Goal: Task Accomplishment & Management: Use online tool/utility

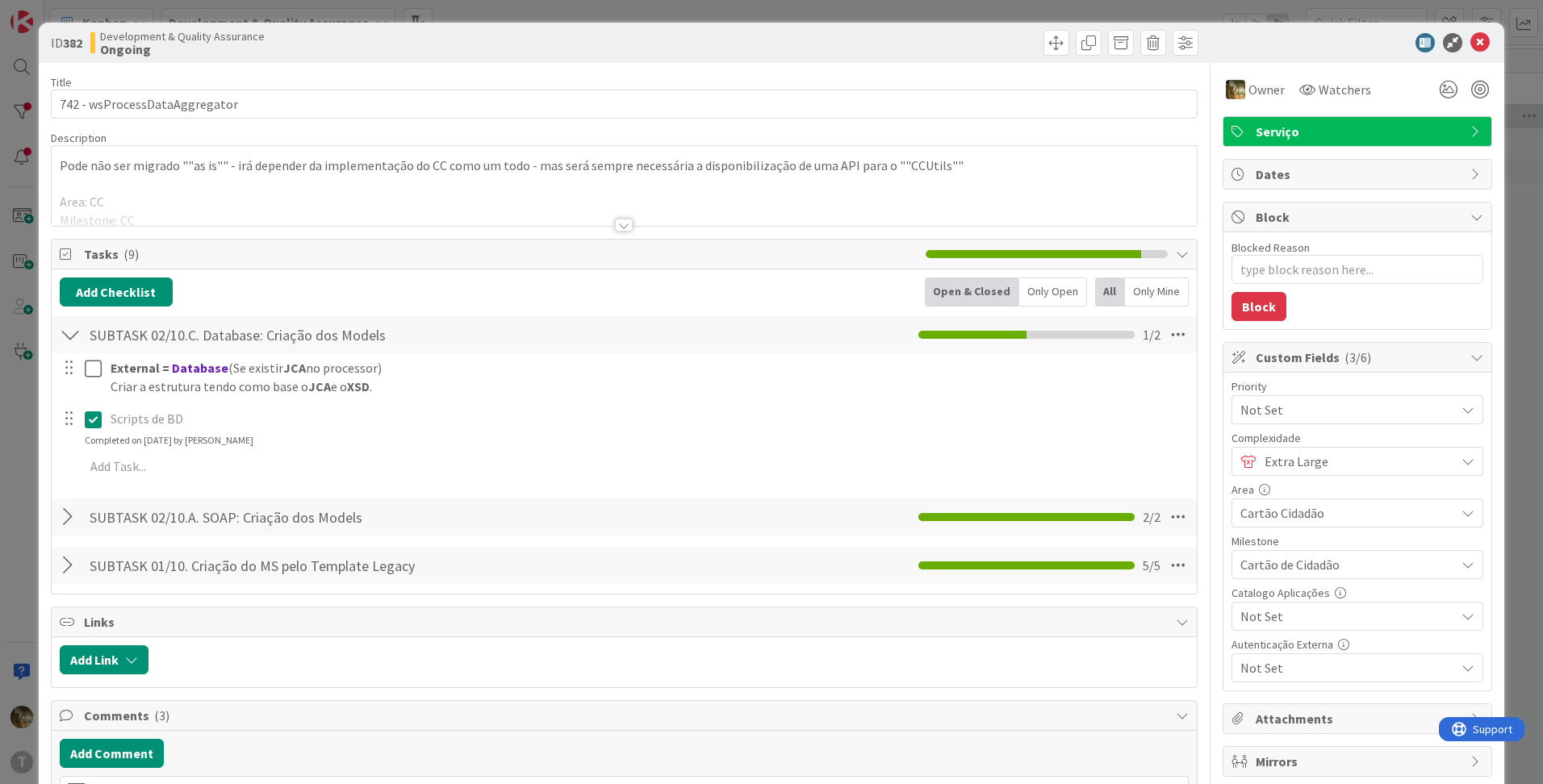
scroll to position [269, 0]
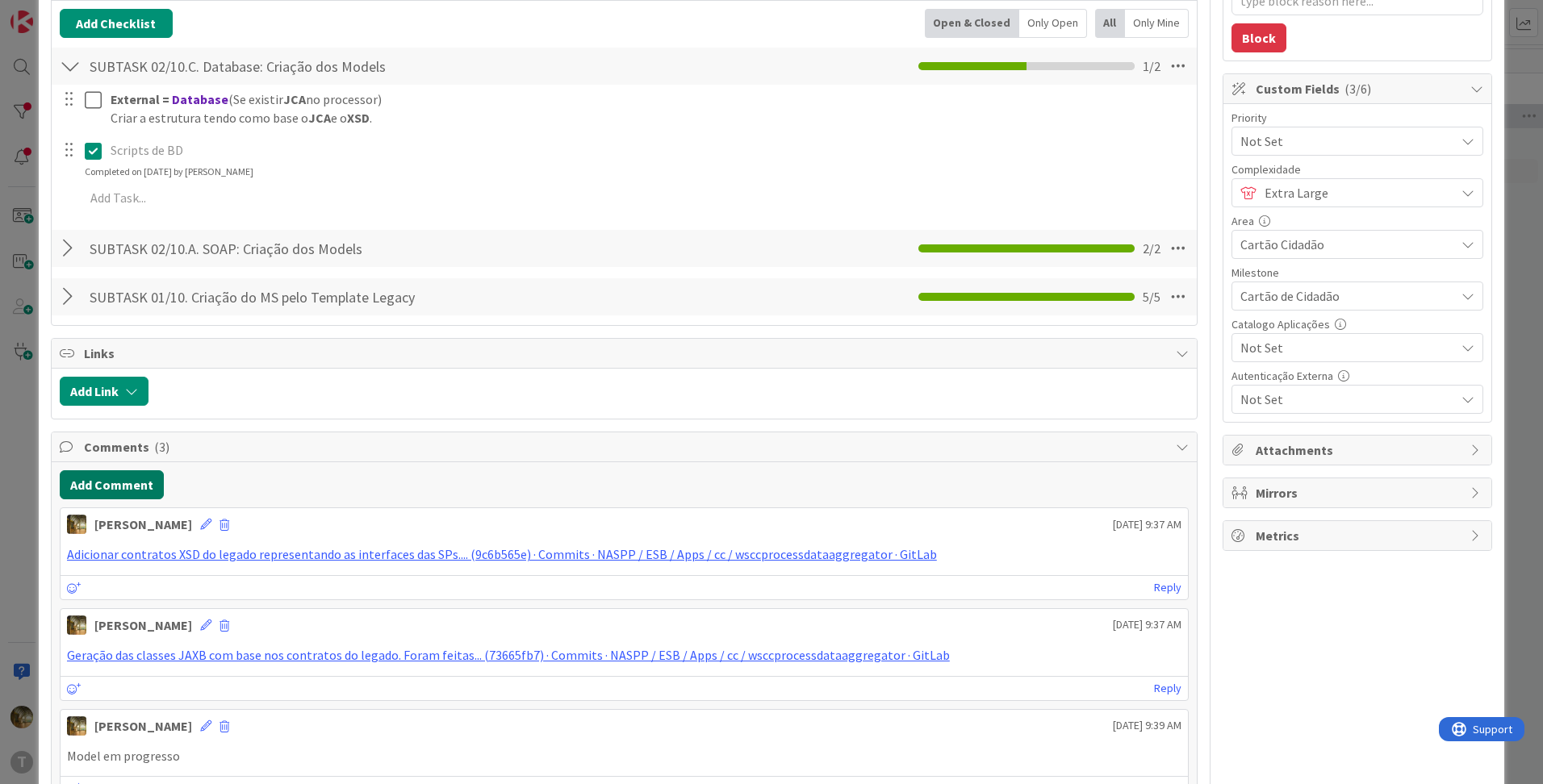
click at [117, 488] on button "Add Comment" at bounding box center [112, 485] width 104 height 29
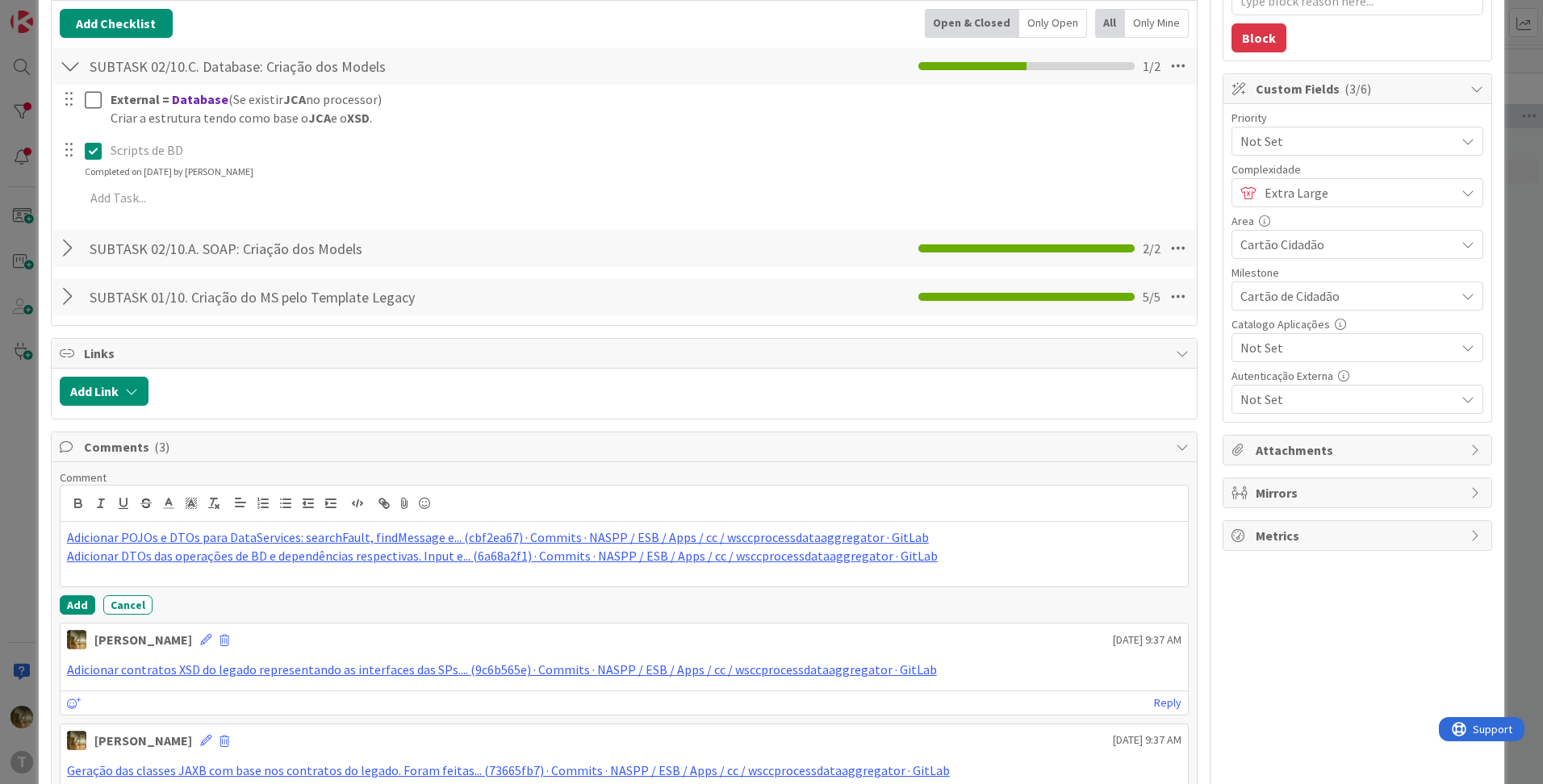
click at [83, 104] on div at bounding box center [82, 109] width 45 height 46
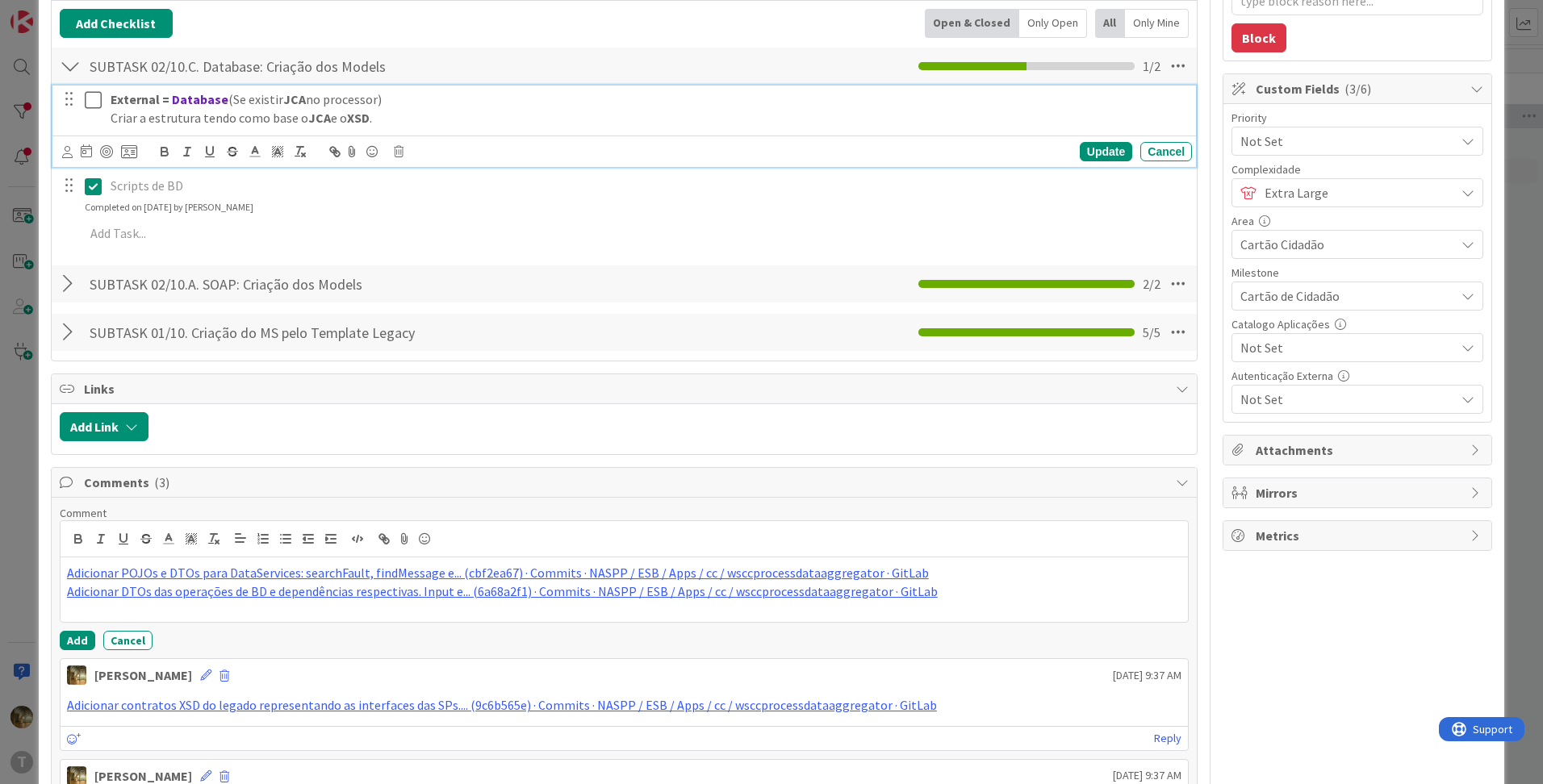
click at [91, 96] on icon at bounding box center [93, 100] width 17 height 19
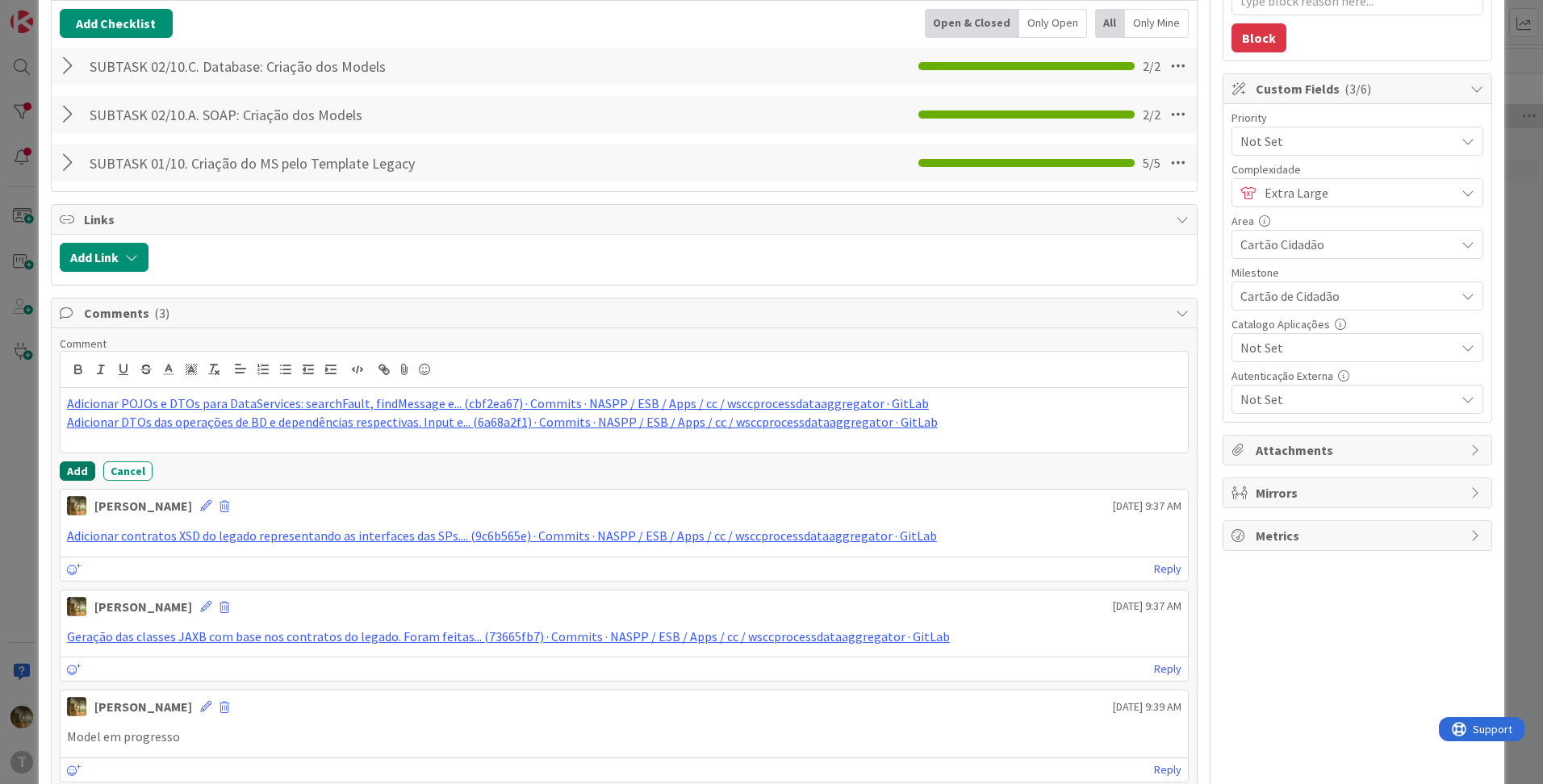
click at [78, 466] on button "Add" at bounding box center [78, 471] width 36 height 19
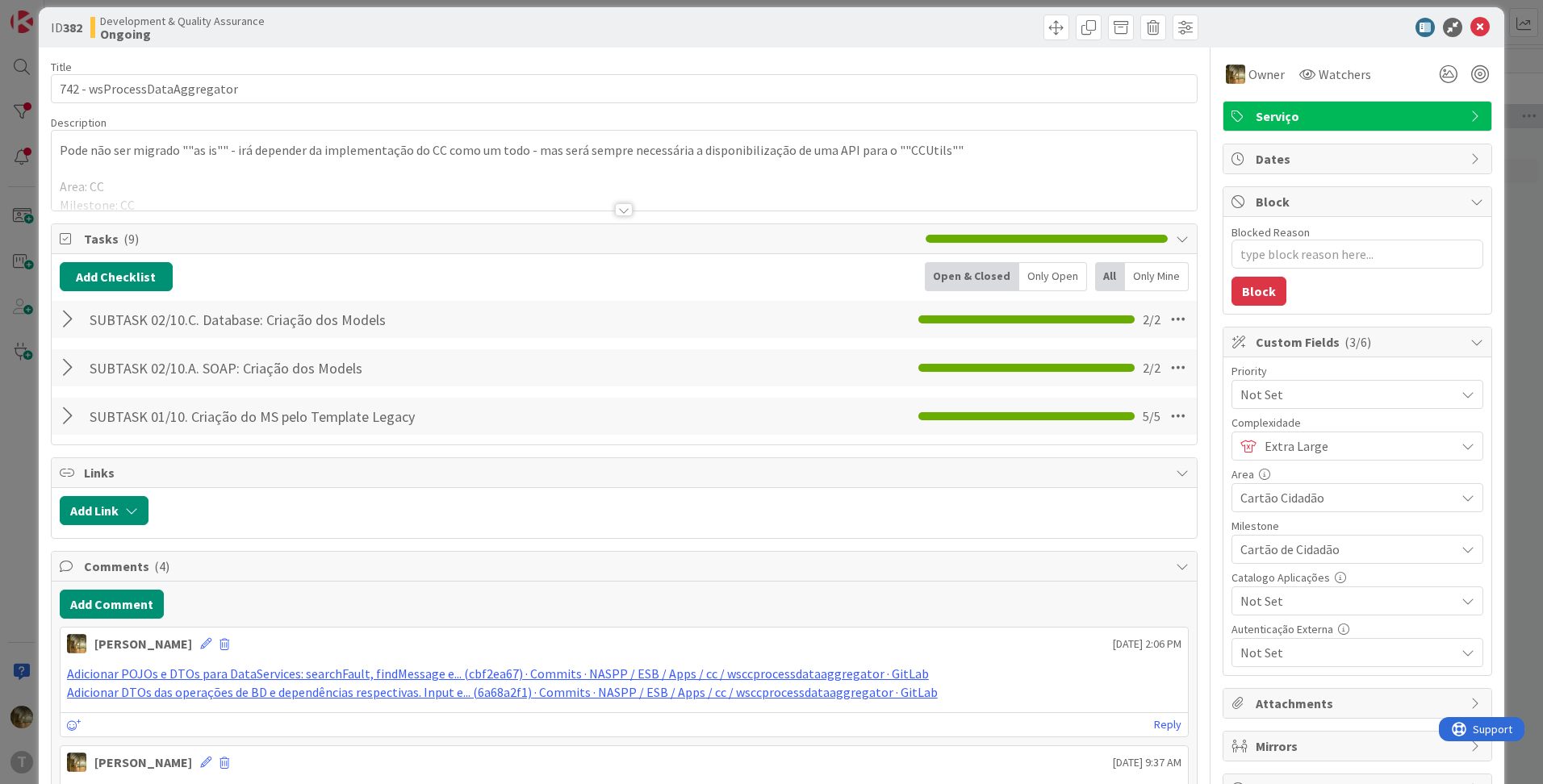
scroll to position [0, 0]
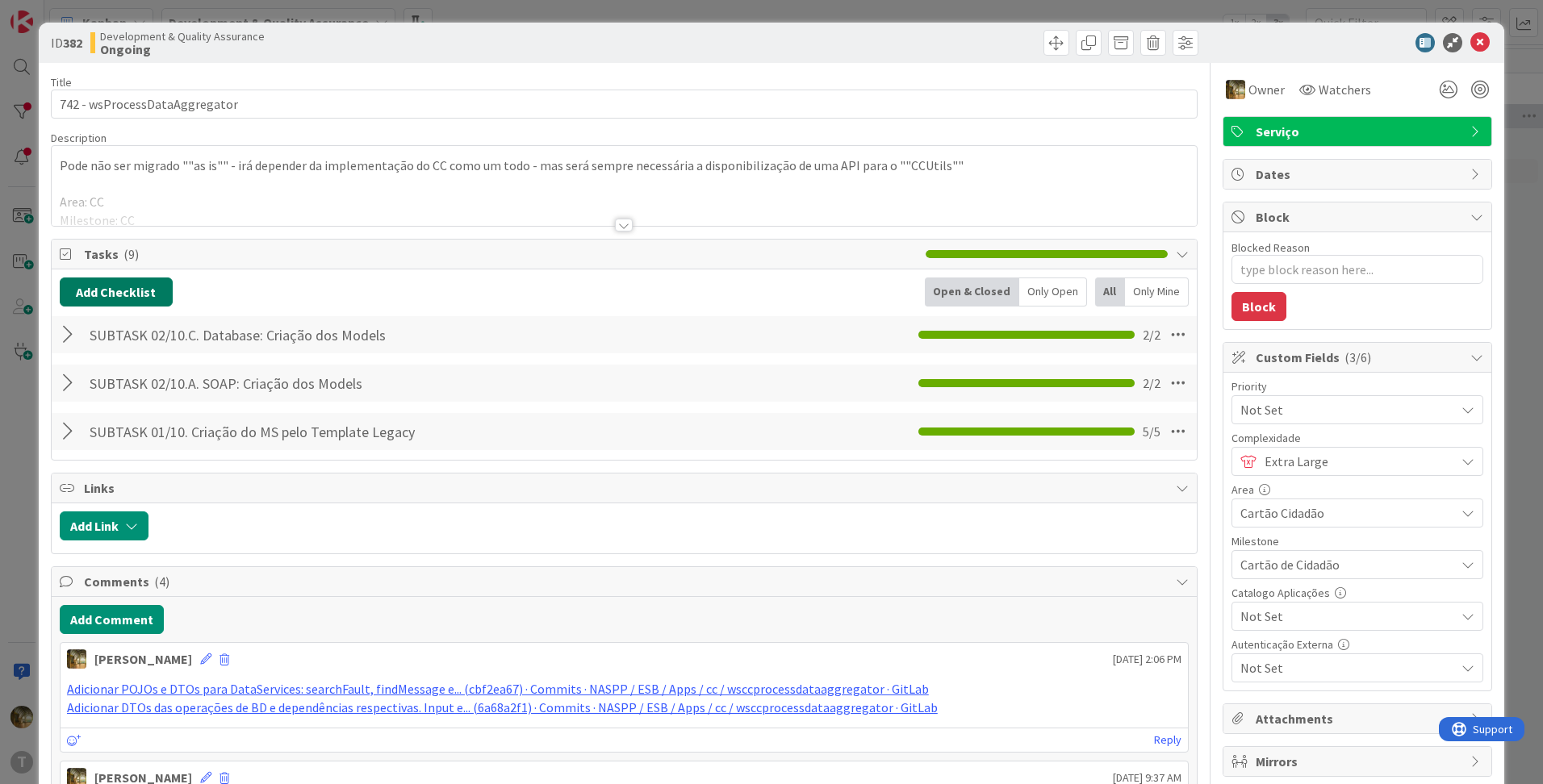
click at [135, 299] on button "Add Checklist" at bounding box center [116, 292] width 113 height 29
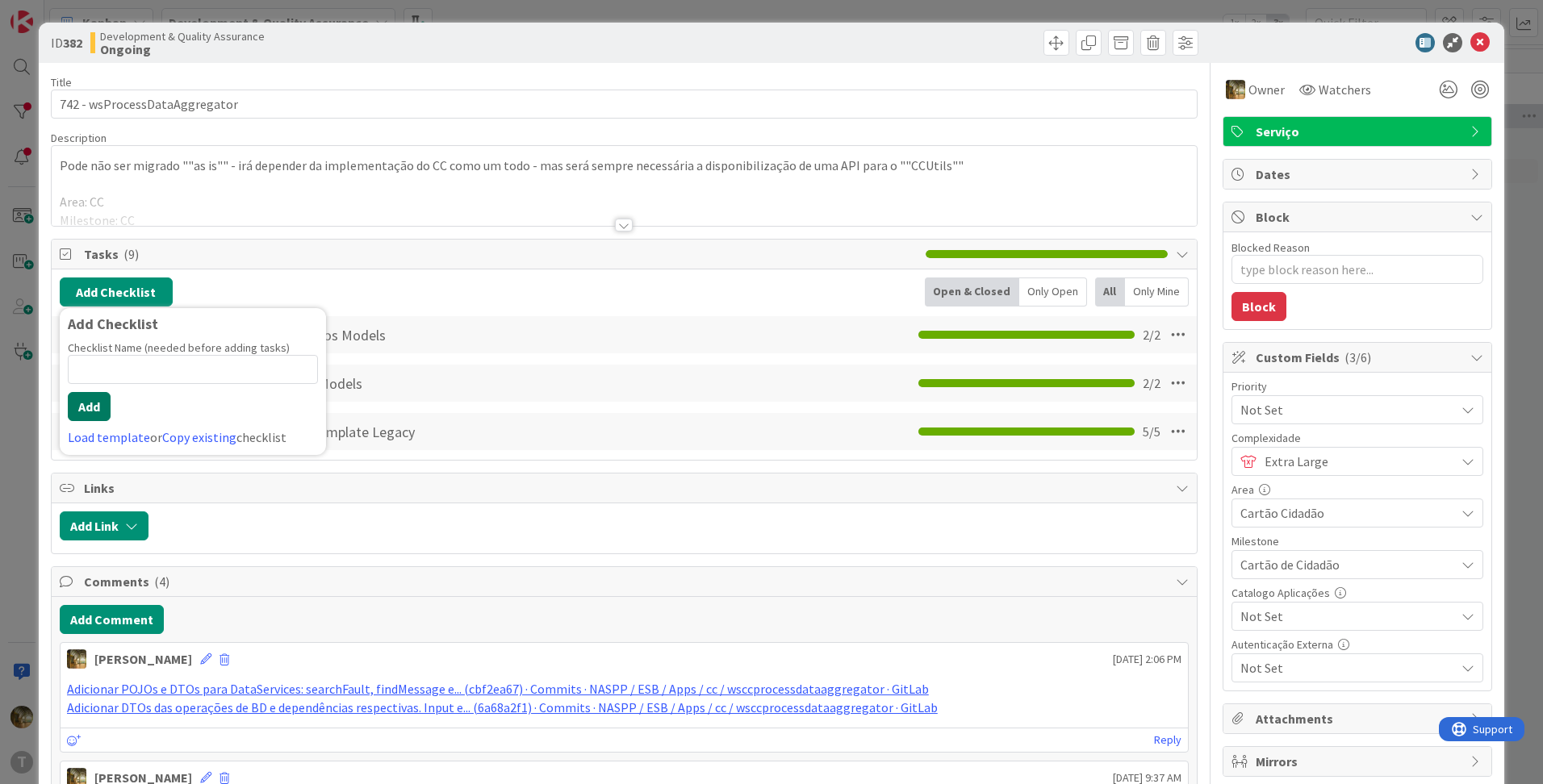
click at [88, 403] on button "Add" at bounding box center [89, 407] width 43 height 29
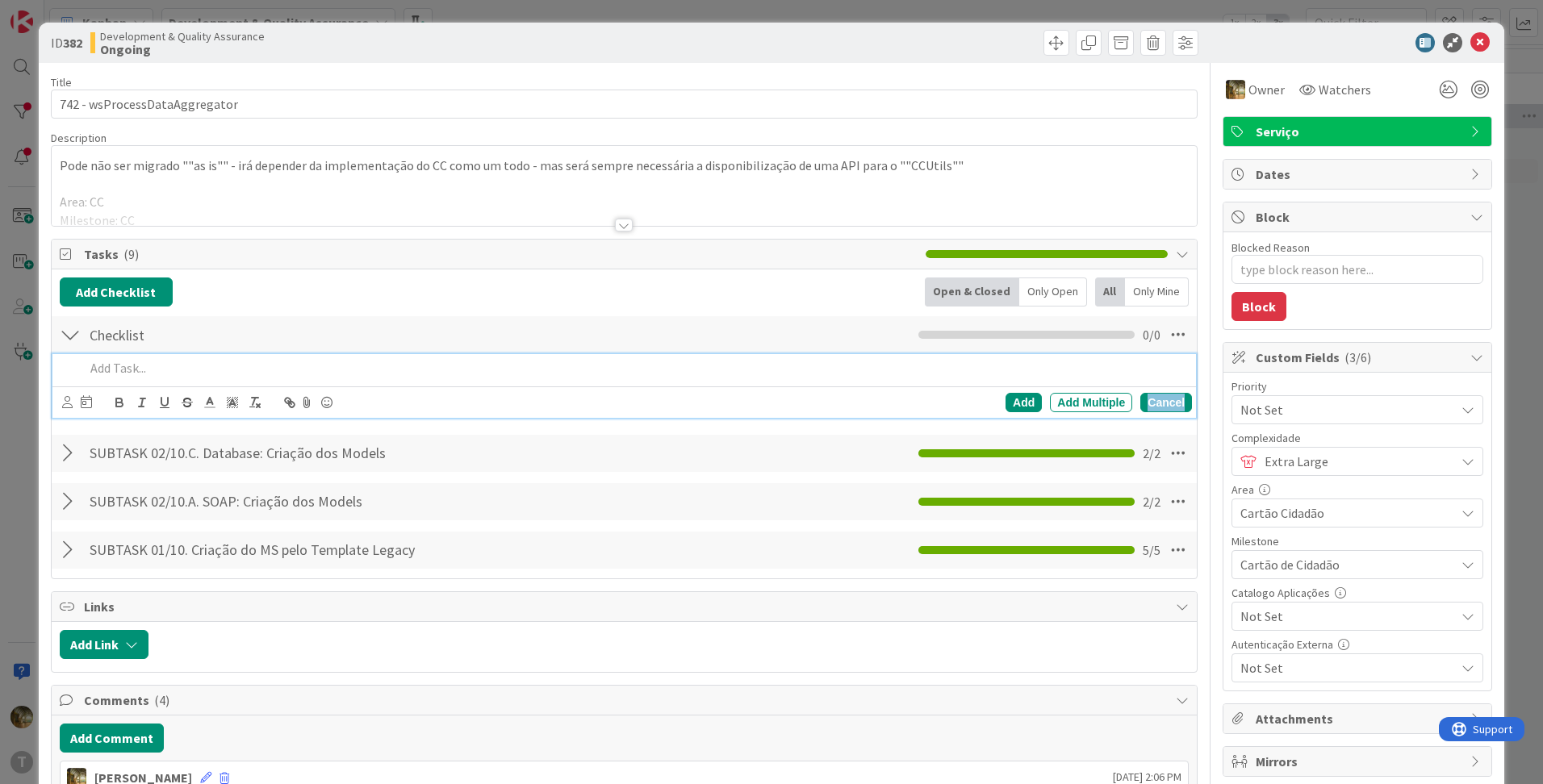
click at [1155, 398] on div "Cancel" at bounding box center [1166, 403] width 52 height 19
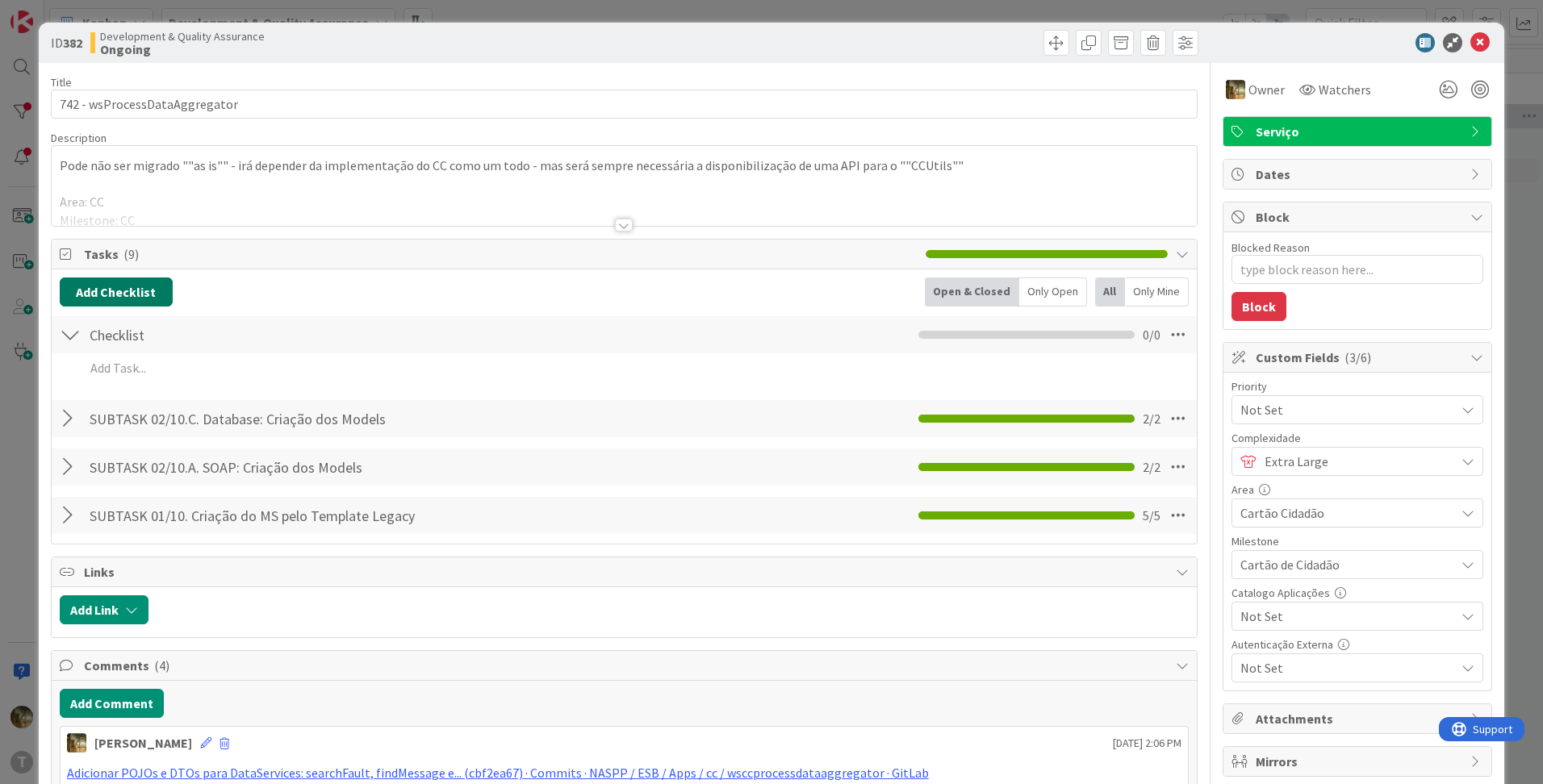
click at [122, 300] on button "Add Checklist" at bounding box center [116, 292] width 113 height 29
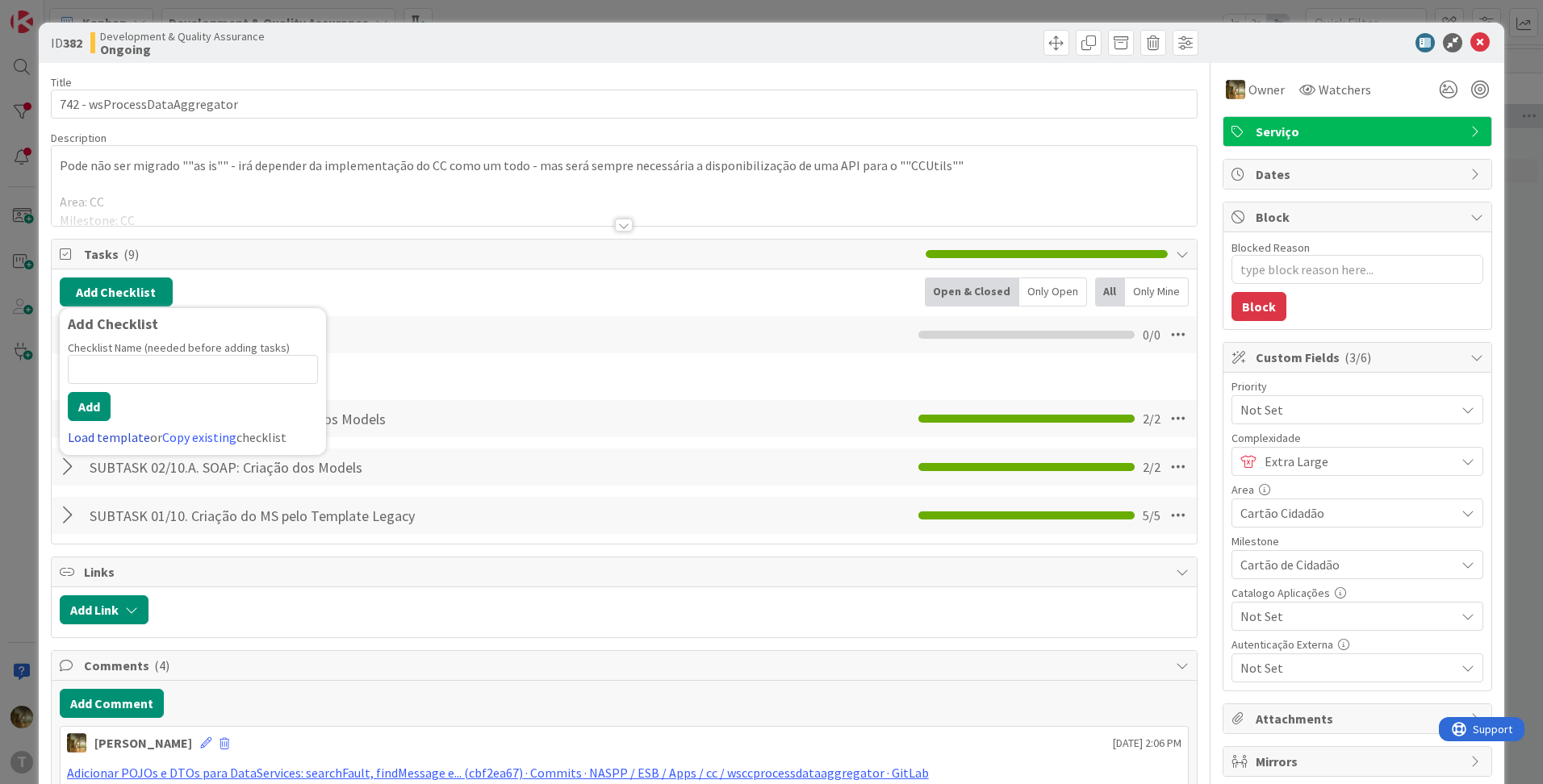
click at [106, 441] on link "Load template" at bounding box center [109, 437] width 83 height 16
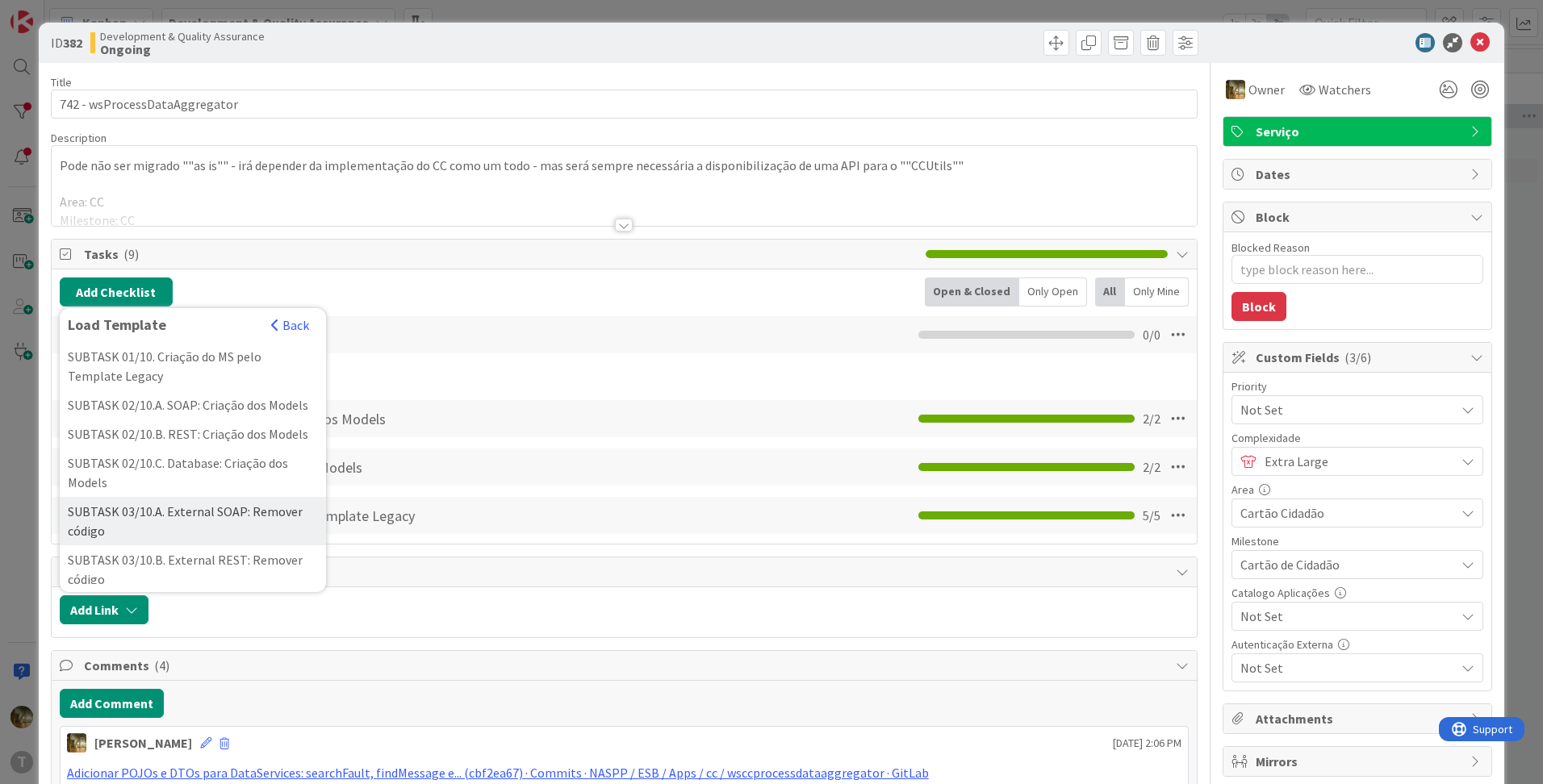
click at [166, 534] on div "SUBTASK 03/10.A. External SOAP: Remover código" at bounding box center [193, 522] width 266 height 49
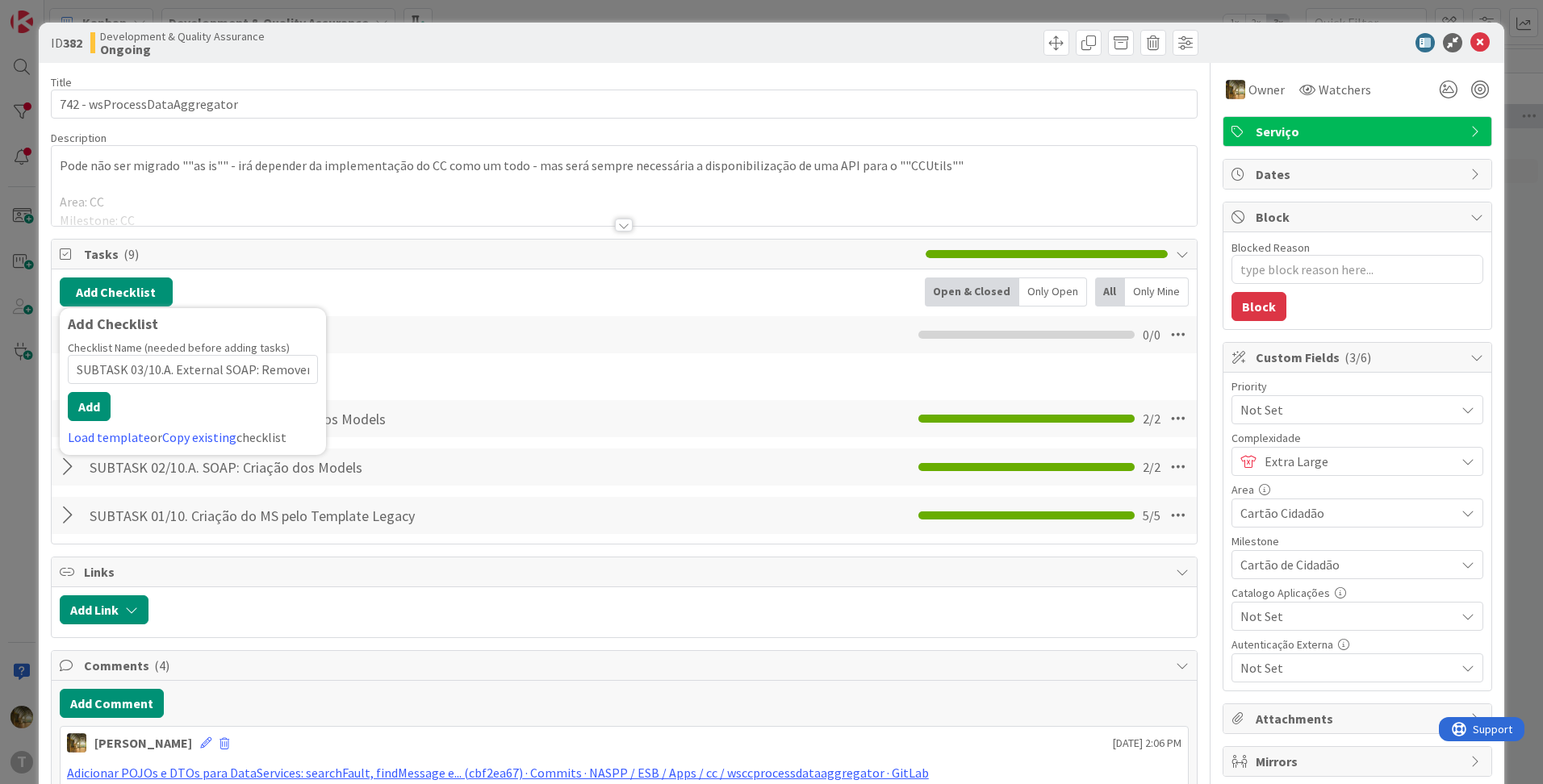
scroll to position [0, 36]
click at [100, 404] on button "Add" at bounding box center [89, 407] width 43 height 29
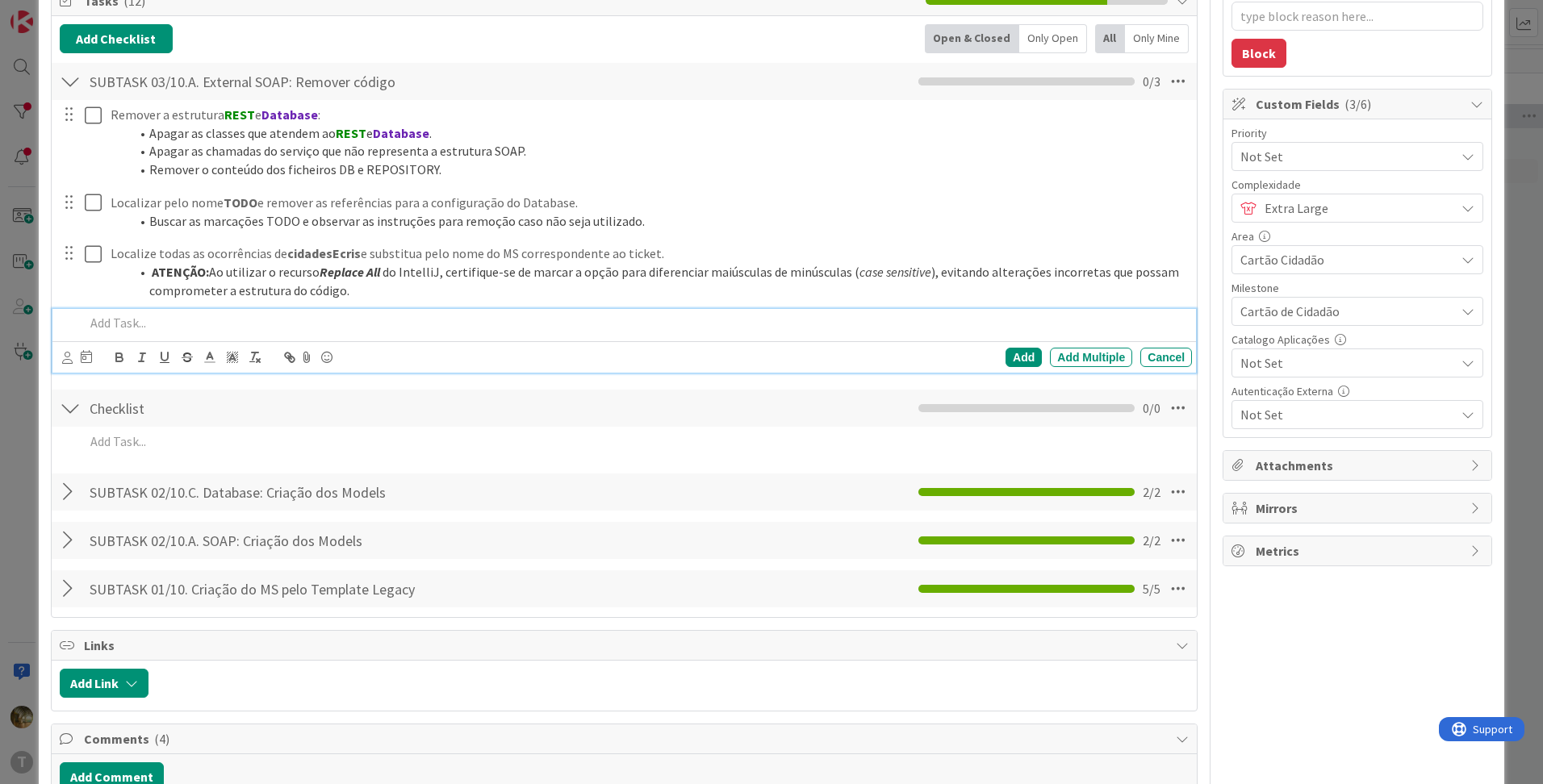
scroll to position [269, 0]
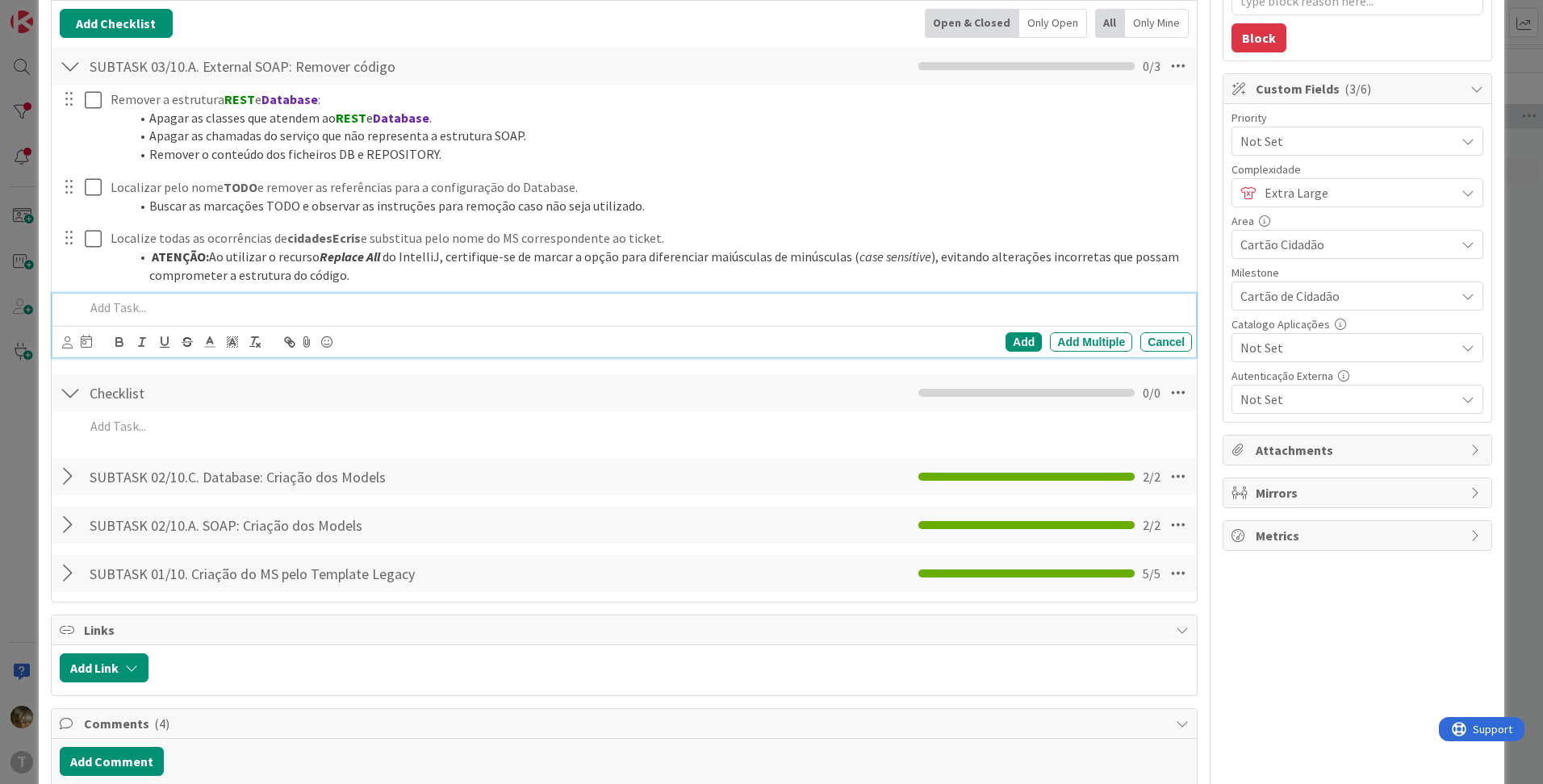
click at [676, 403] on div "Checklist Checklist Name 9 / 64 Checklist 0 / 0" at bounding box center [624, 393] width 1145 height 37
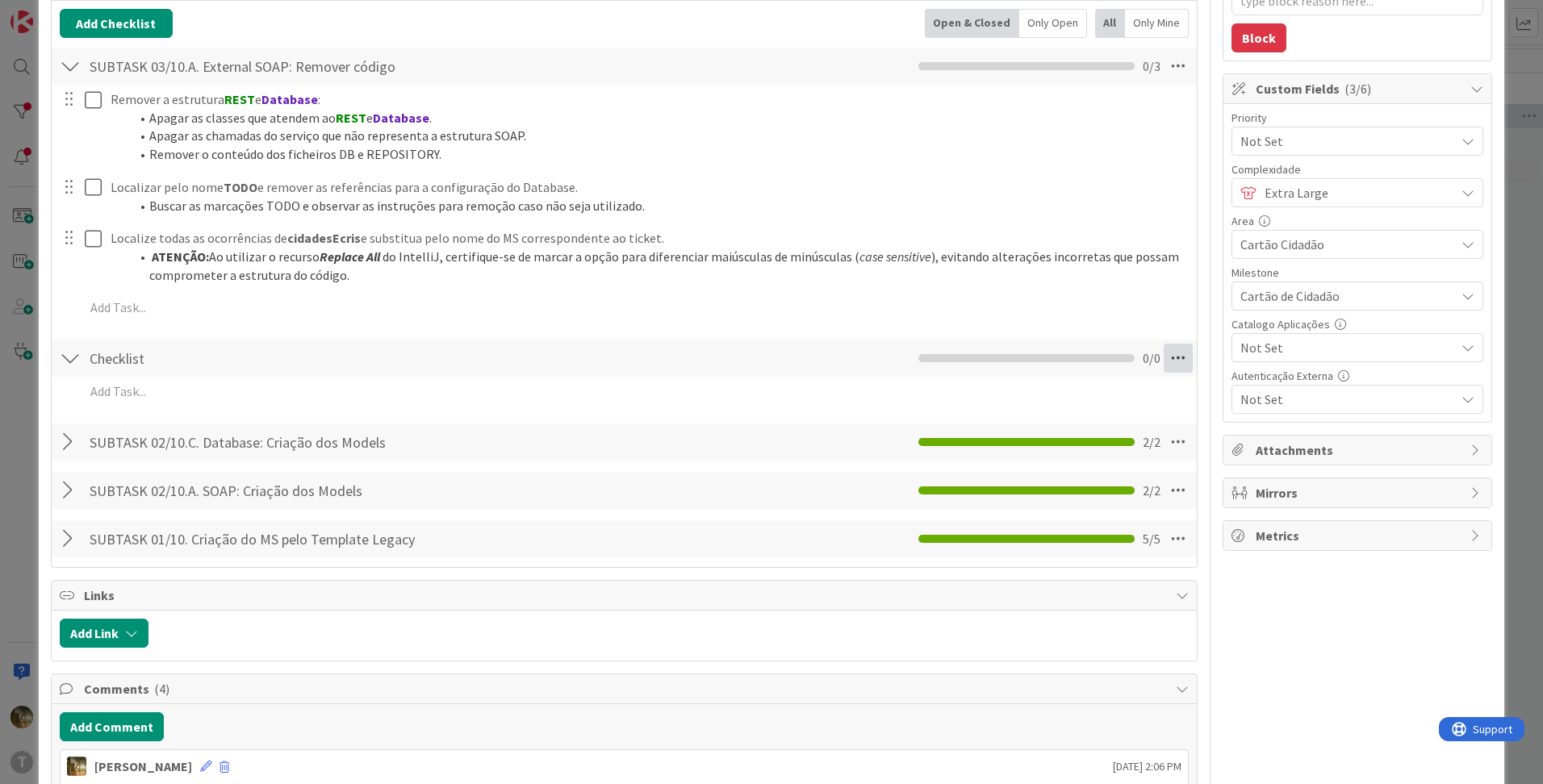
click at [1168, 356] on icon at bounding box center [1179, 358] width 29 height 29
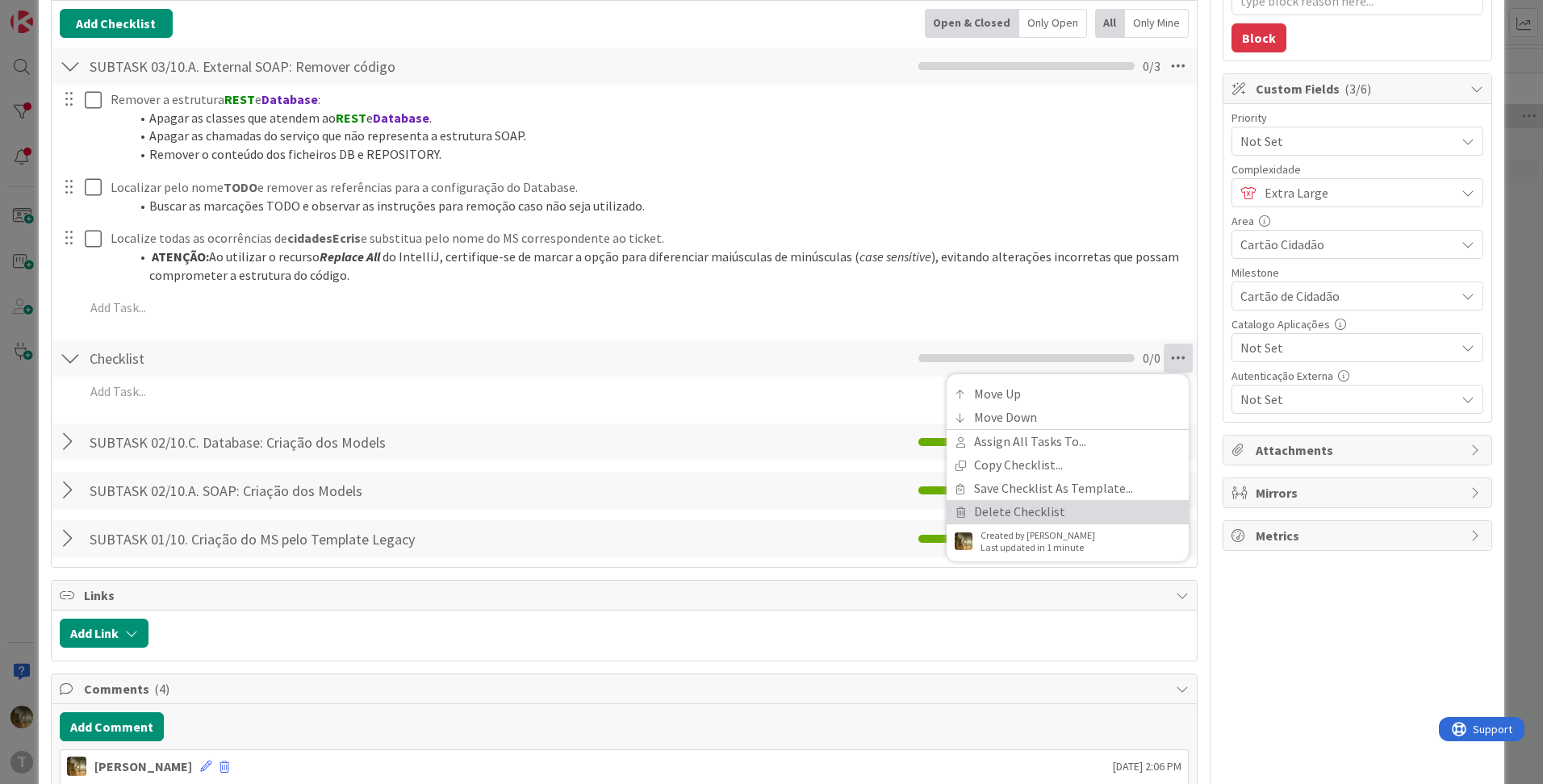
click at [1008, 506] on link "Delete Checklist" at bounding box center [1068, 512] width 242 height 23
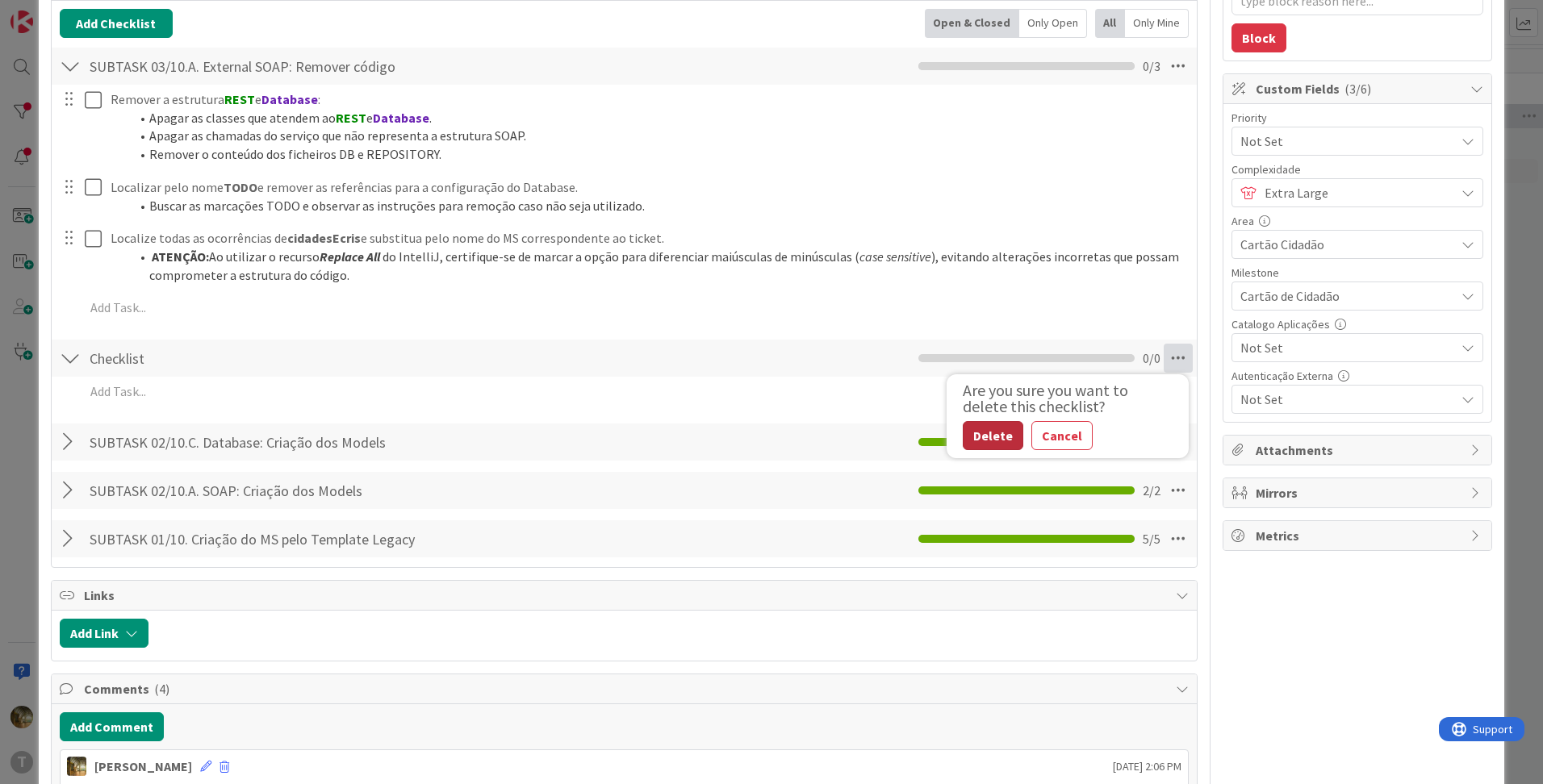
click at [963, 426] on button "Delete" at bounding box center [993, 436] width 61 height 29
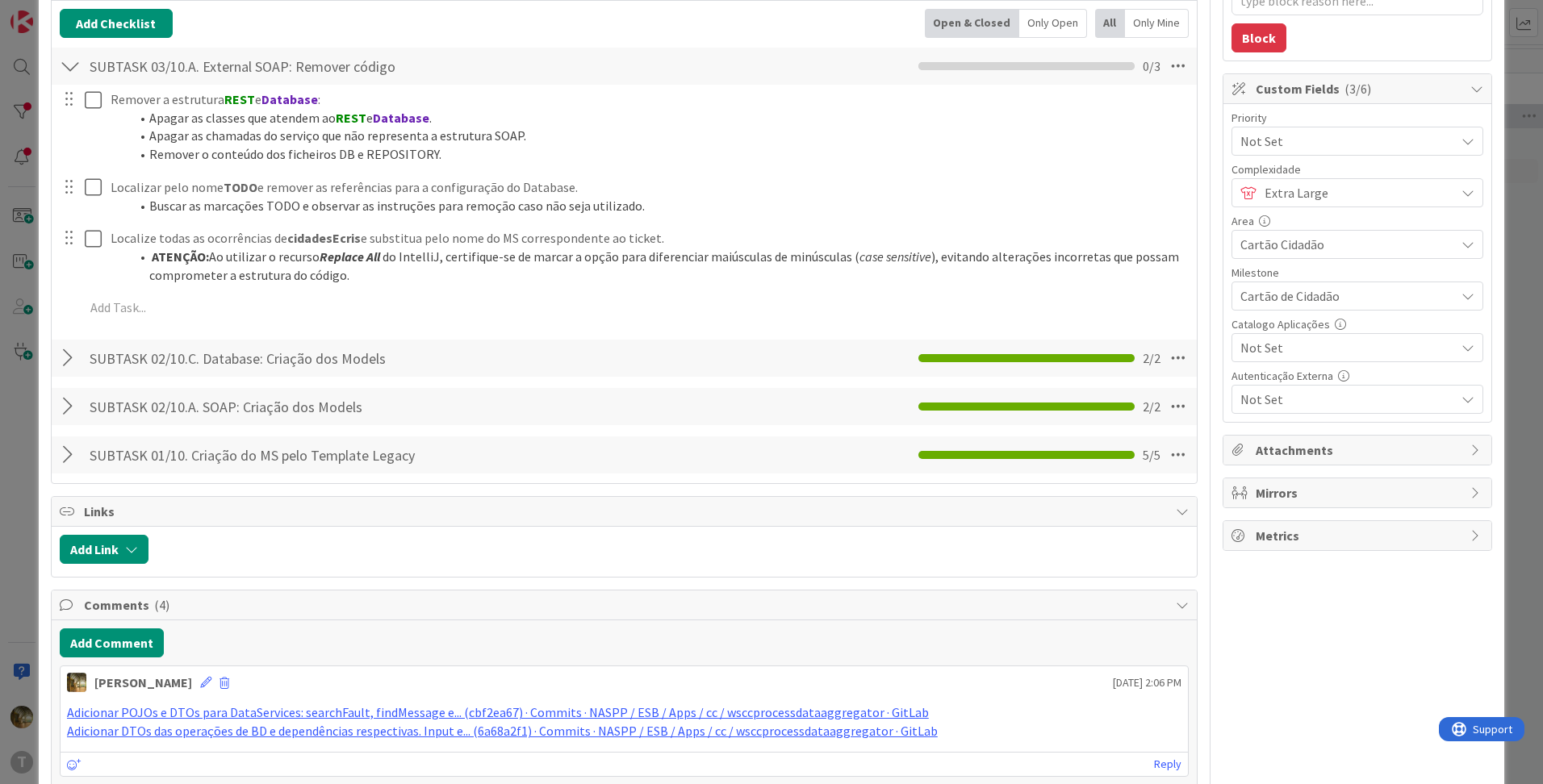
click at [74, 405] on div at bounding box center [70, 407] width 21 height 29
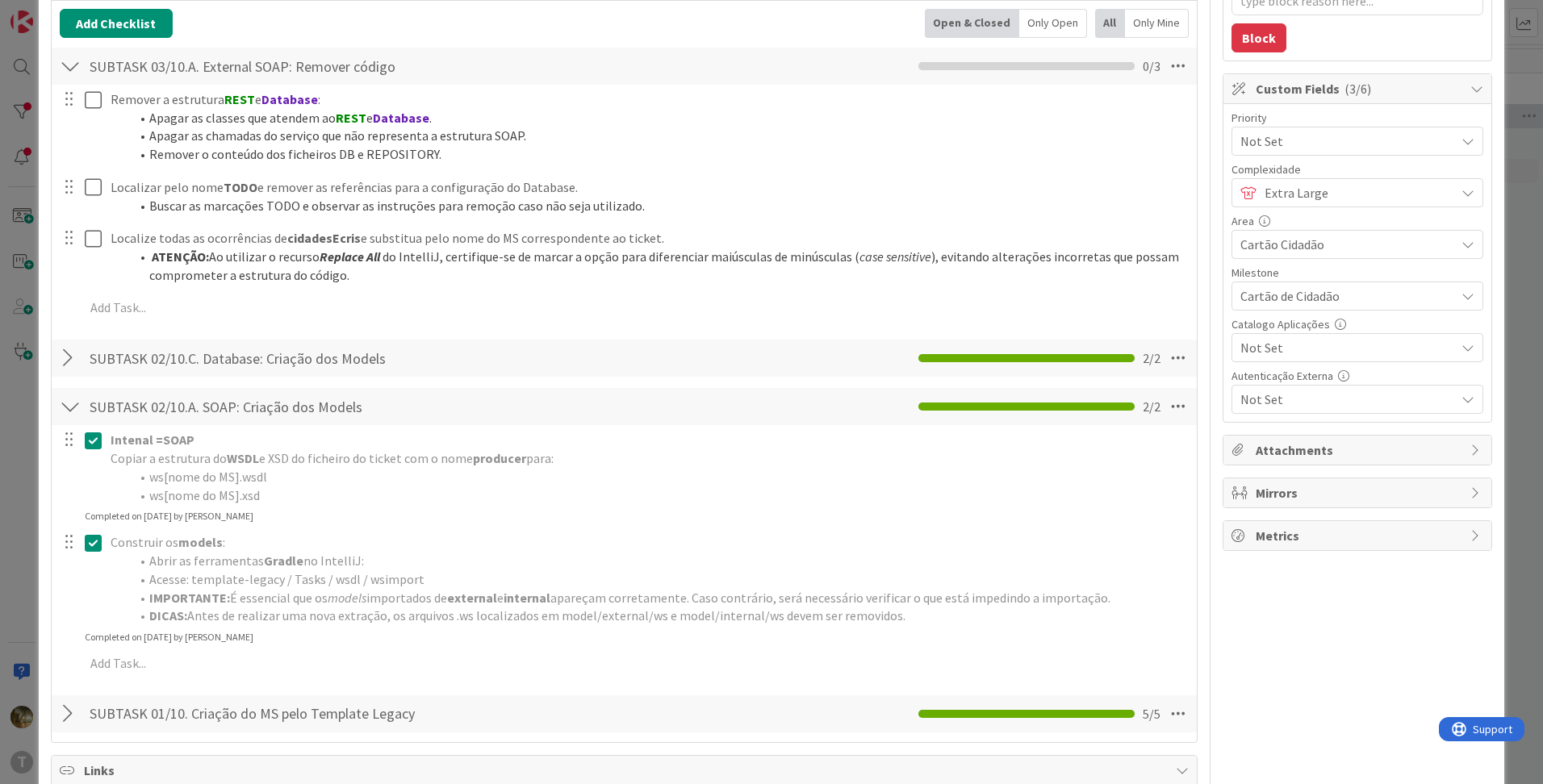
click at [65, 407] on div at bounding box center [70, 407] width 21 height 29
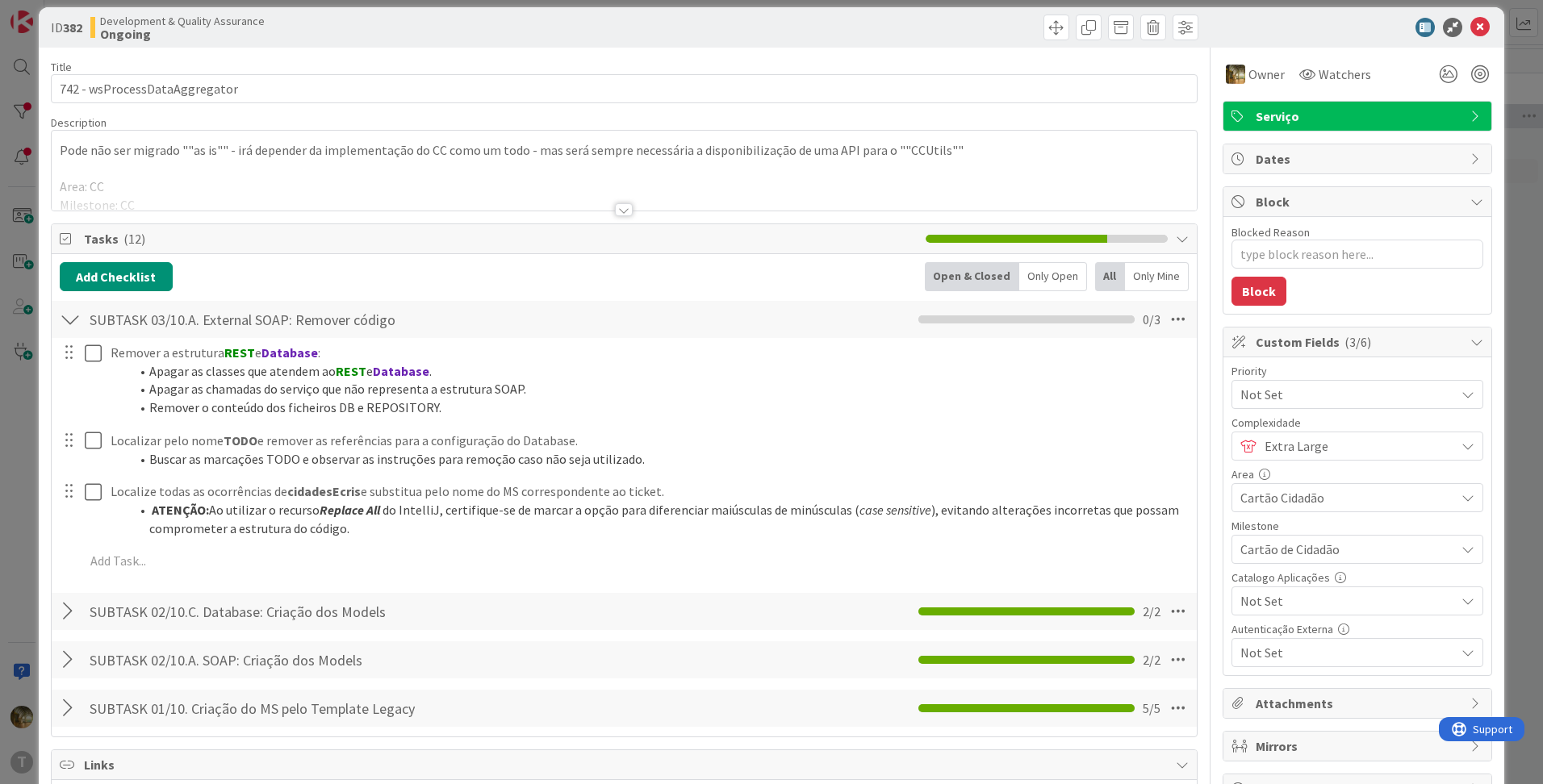
scroll to position [0, 0]
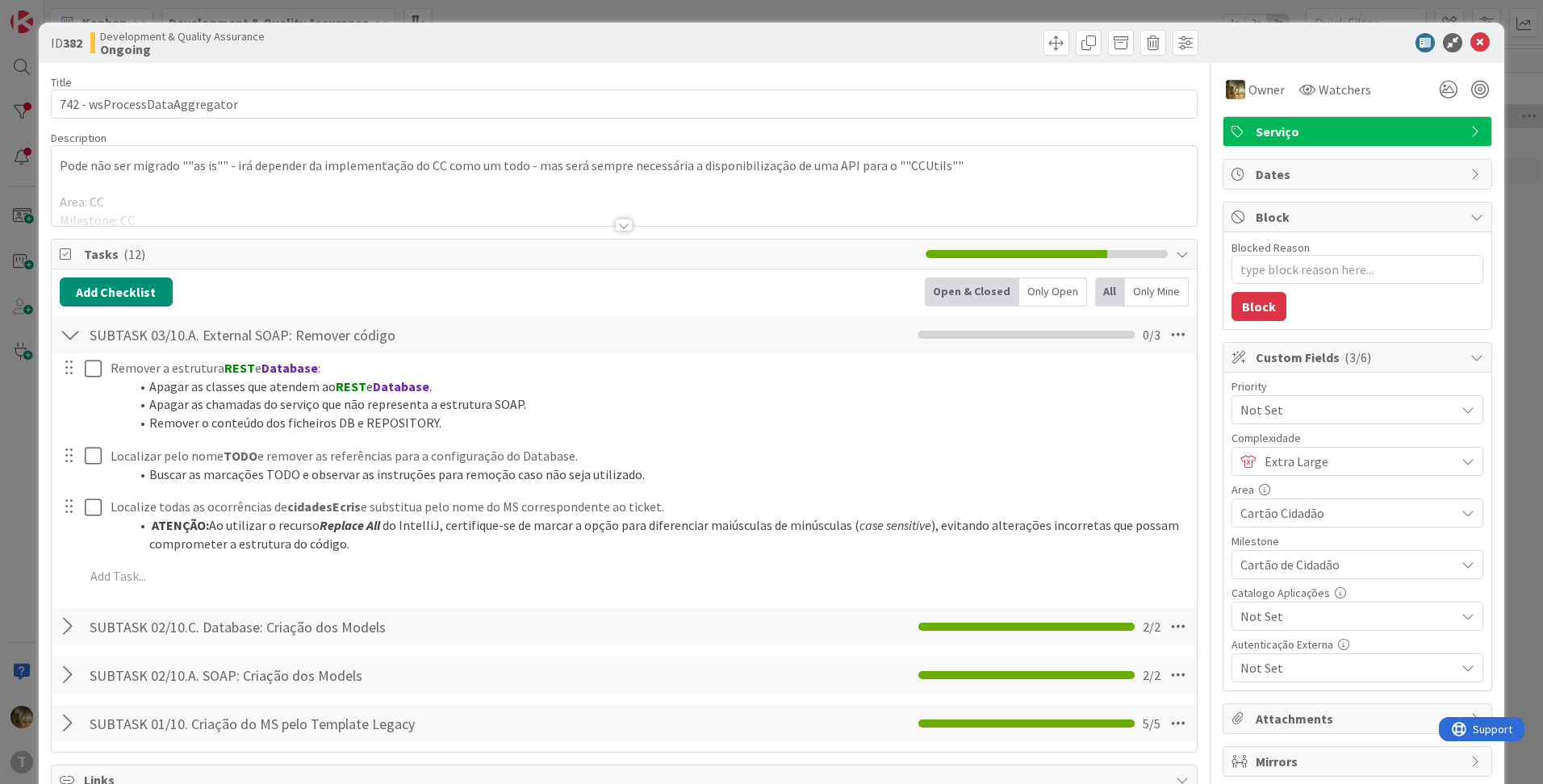
click at [134, 309] on div "Add Checklist Back Open & Closed Only Open All Only Mine SUBTASK 03/10.A. Exter…" at bounding box center [624, 511] width 1129 height 467
click at [131, 296] on button "Add Checklist" at bounding box center [116, 292] width 113 height 29
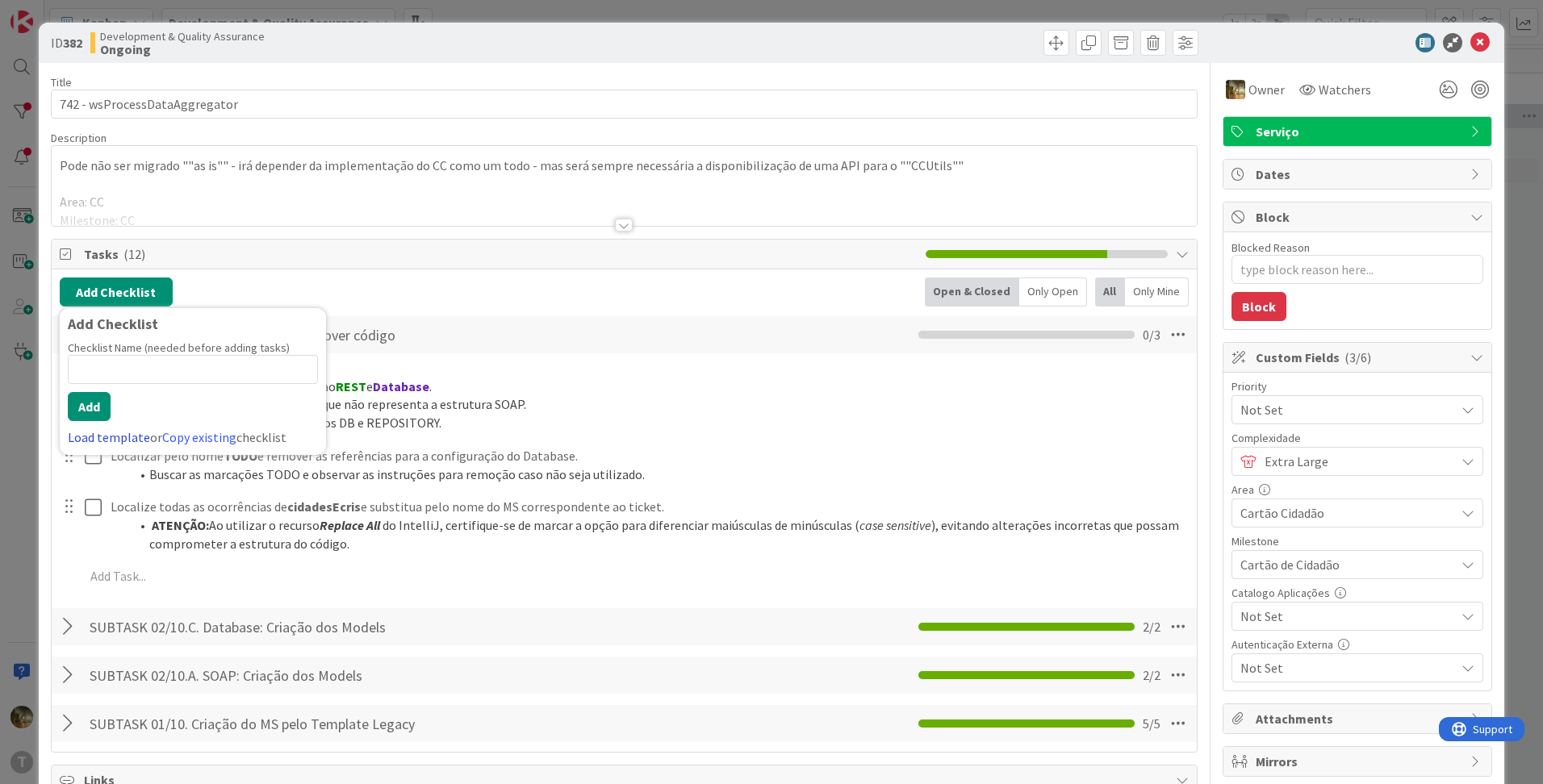
click at [115, 441] on link "Load template" at bounding box center [109, 437] width 83 height 16
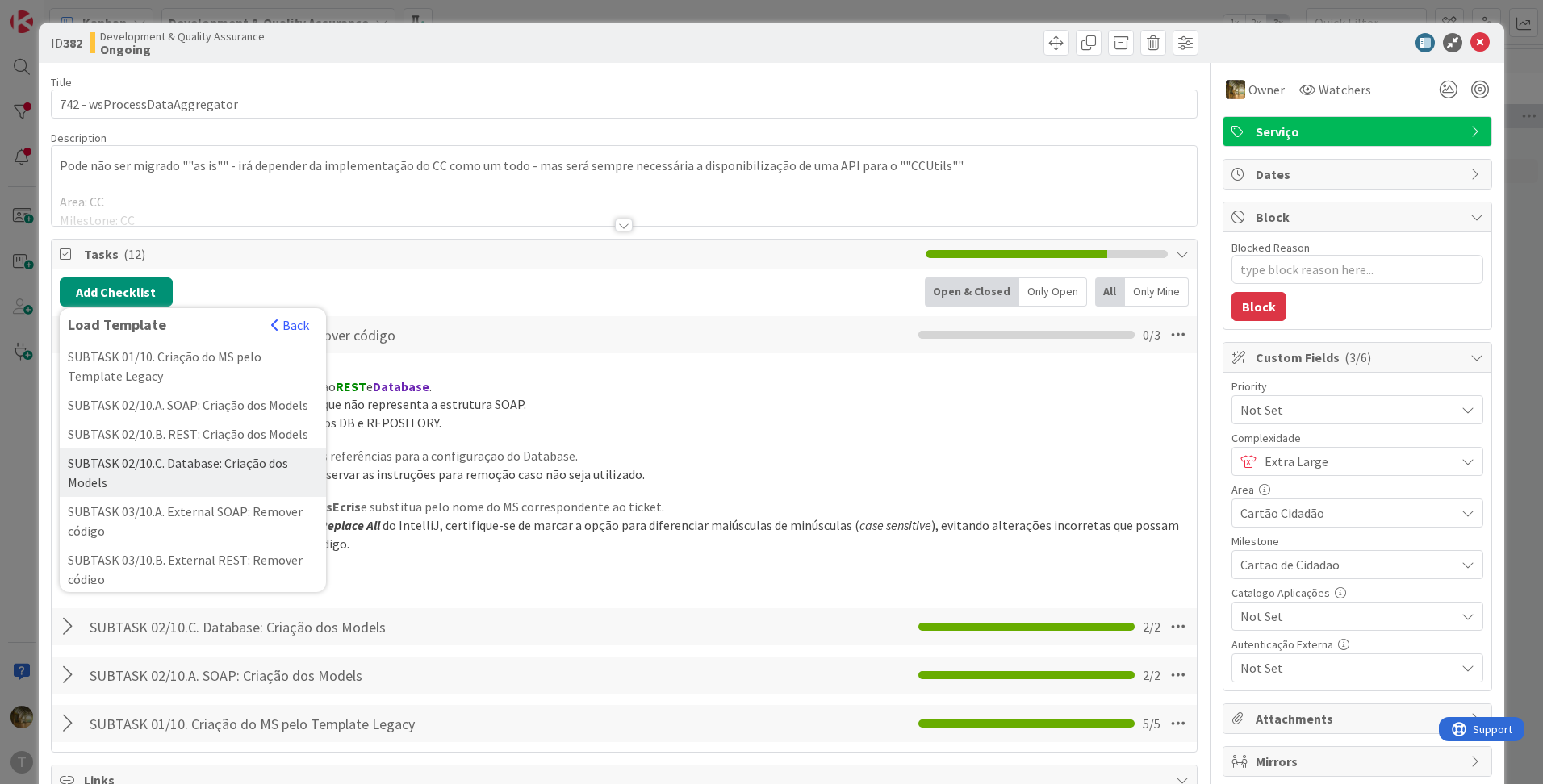
scroll to position [269, 0]
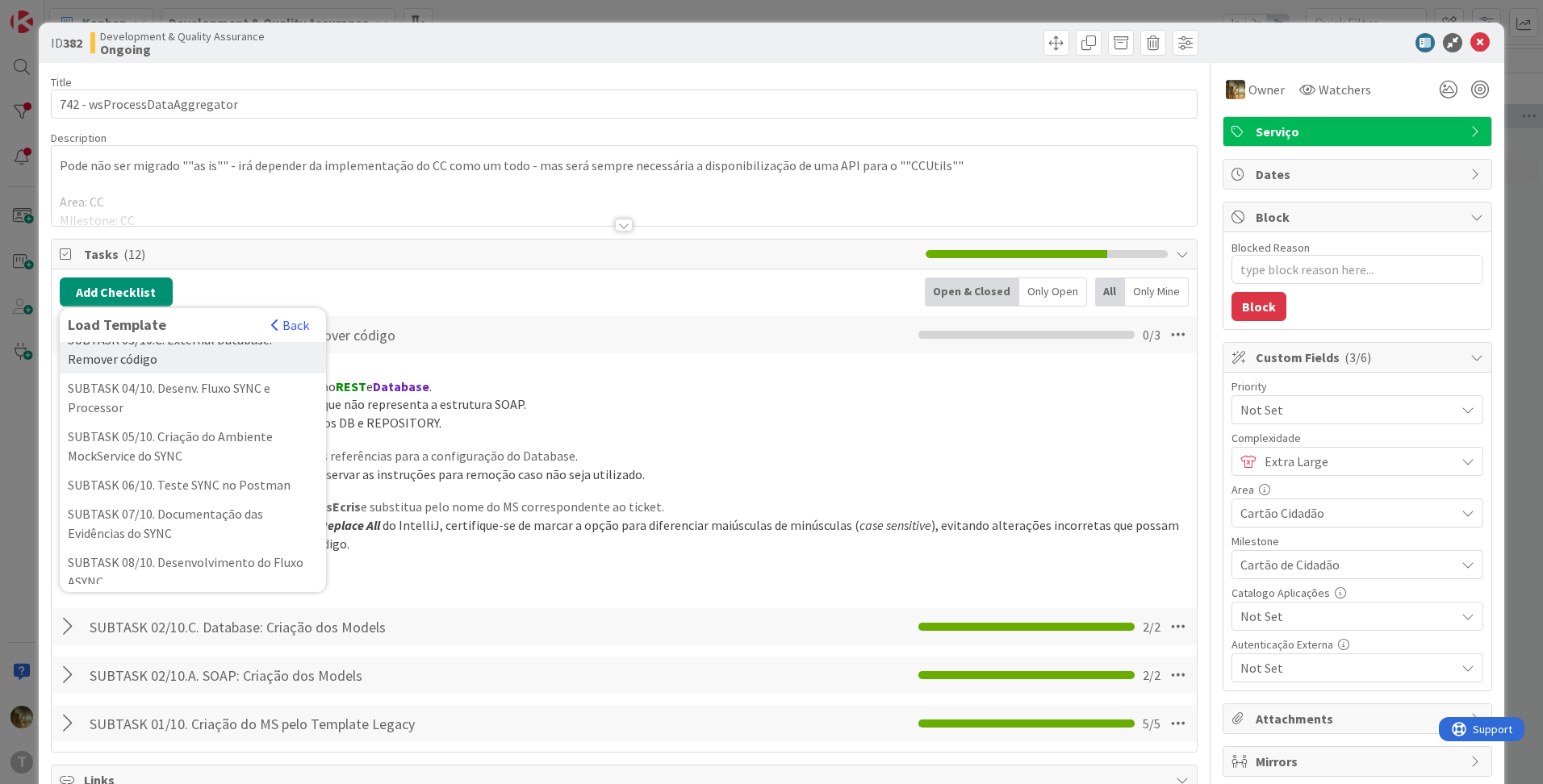
click at [196, 373] on div "SUBTASK 03/10.C. External Database: Remover código" at bounding box center [193, 349] width 266 height 49
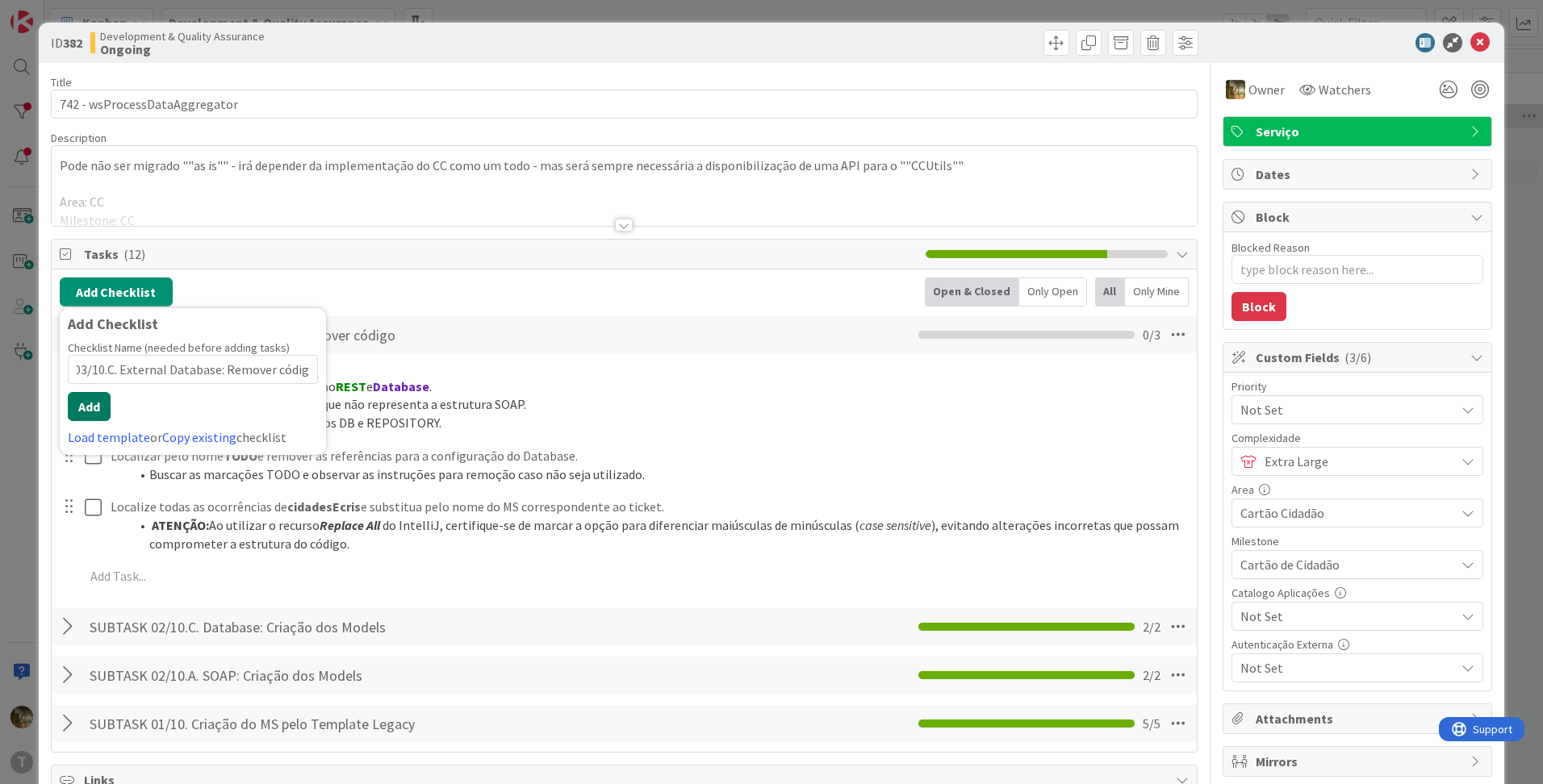
scroll to position [0, 0]
click at [89, 403] on button "Add" at bounding box center [89, 407] width 43 height 29
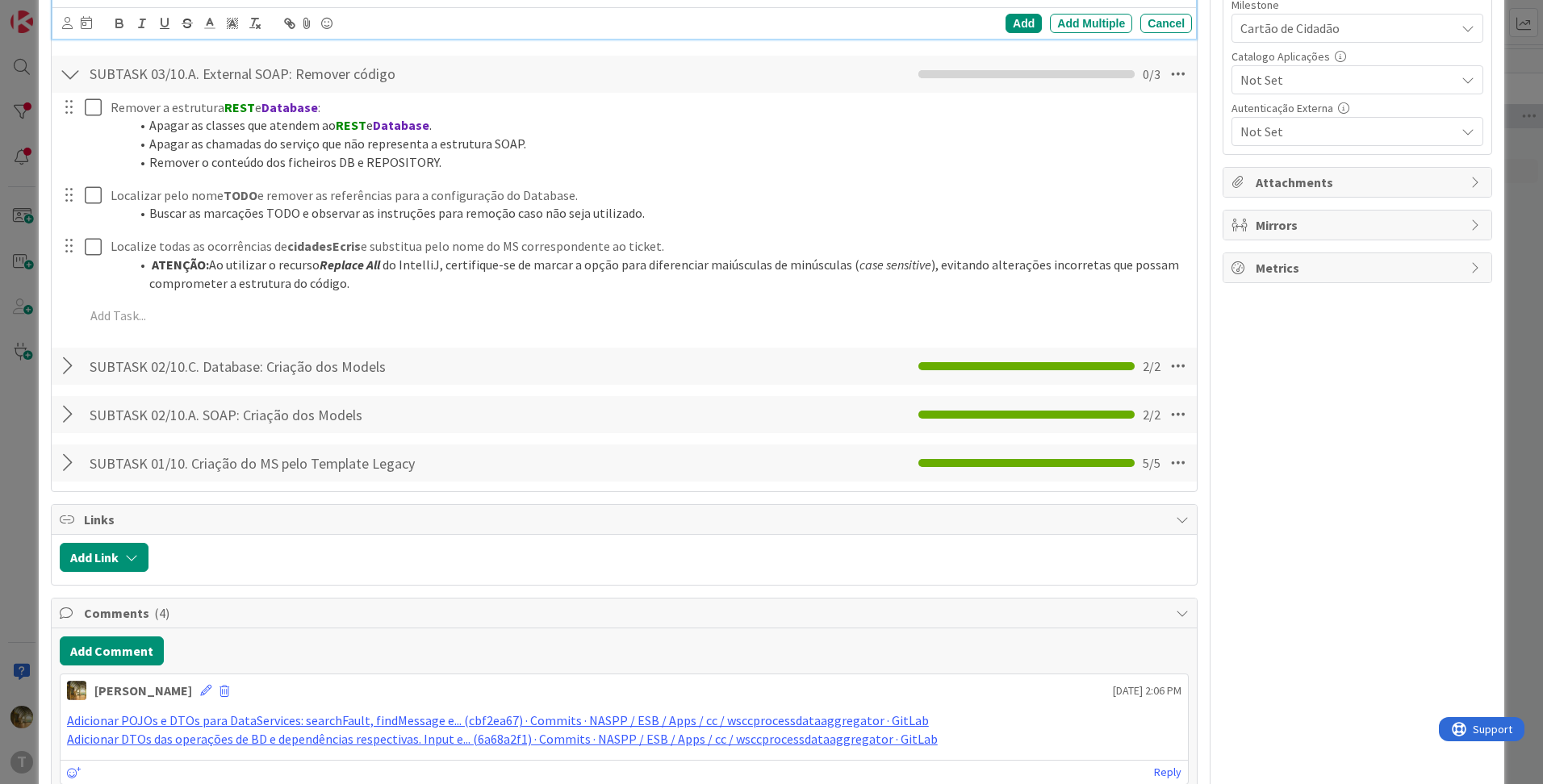
scroll to position [539, 0]
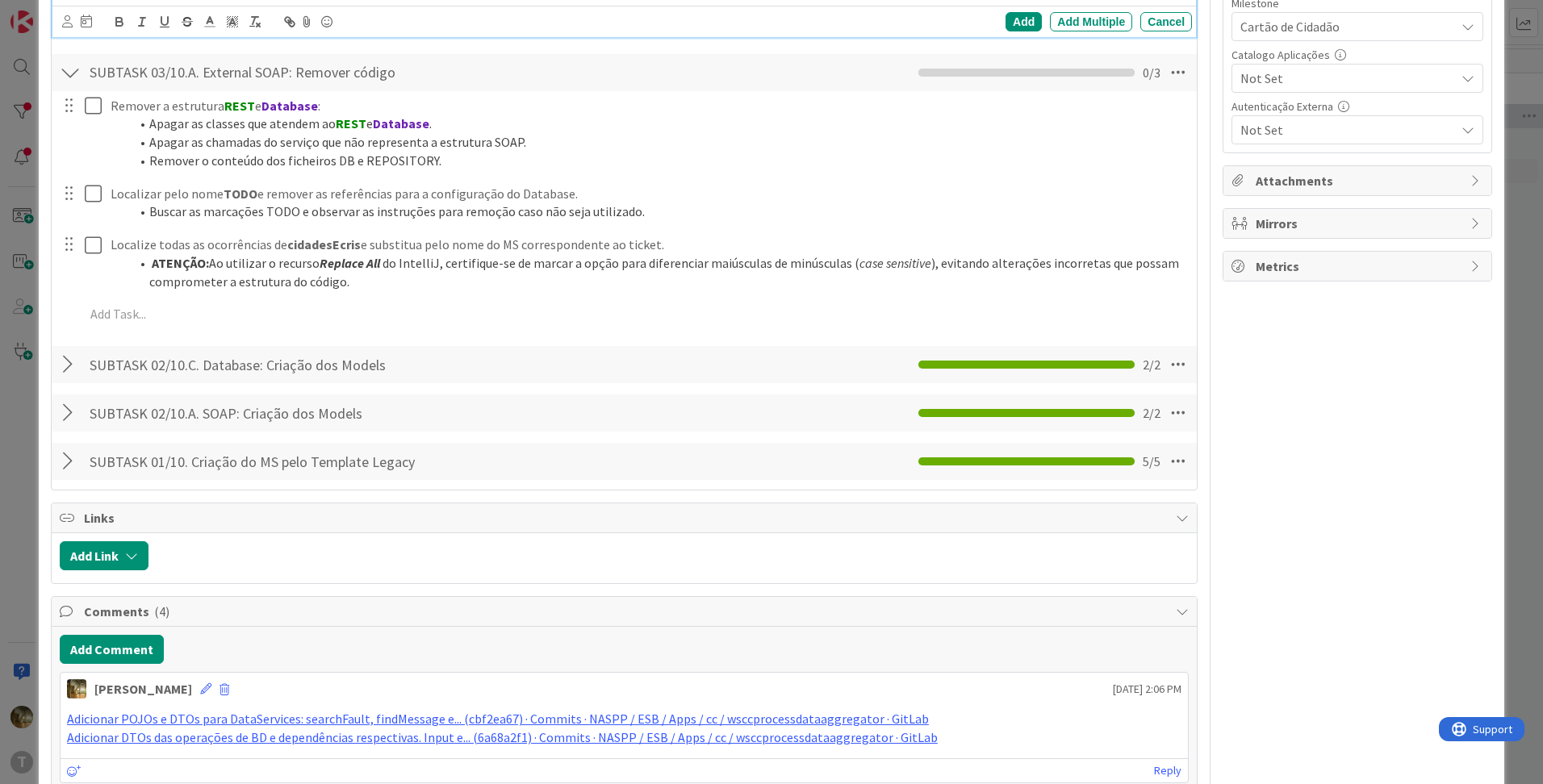
type textarea "x"
